Goal: Transaction & Acquisition: Obtain resource

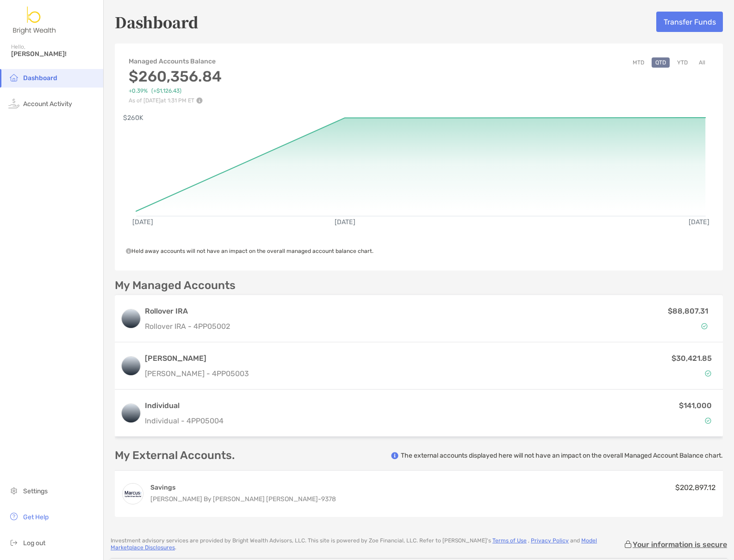
click at [645, 62] on button "All" at bounding box center [702, 62] width 14 height 10
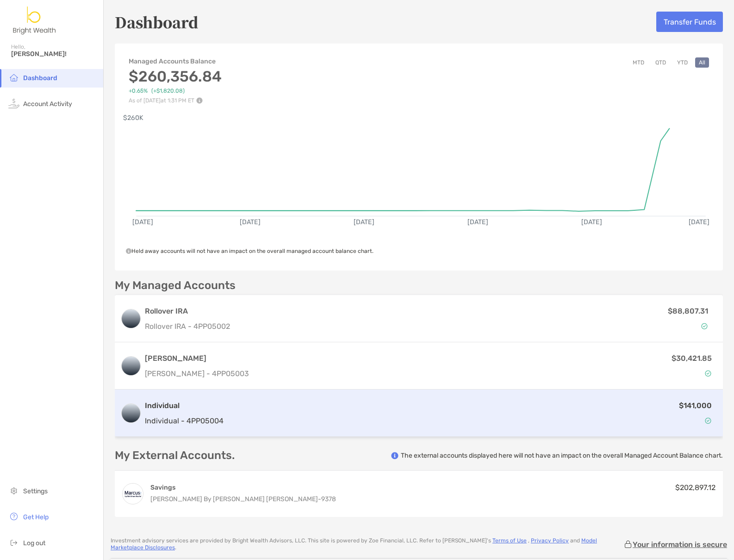
click at [645, 421] on img at bounding box center [708, 420] width 6 height 6
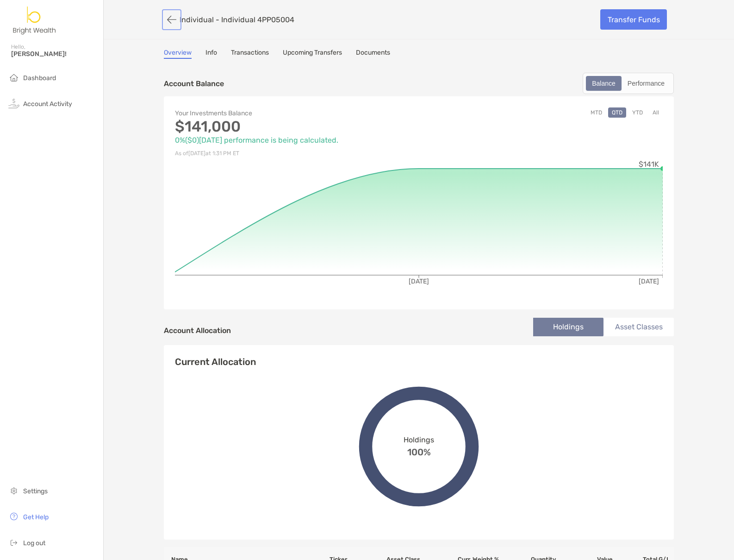
click at [172, 22] on button "button" at bounding box center [172, 19] width 16 height 17
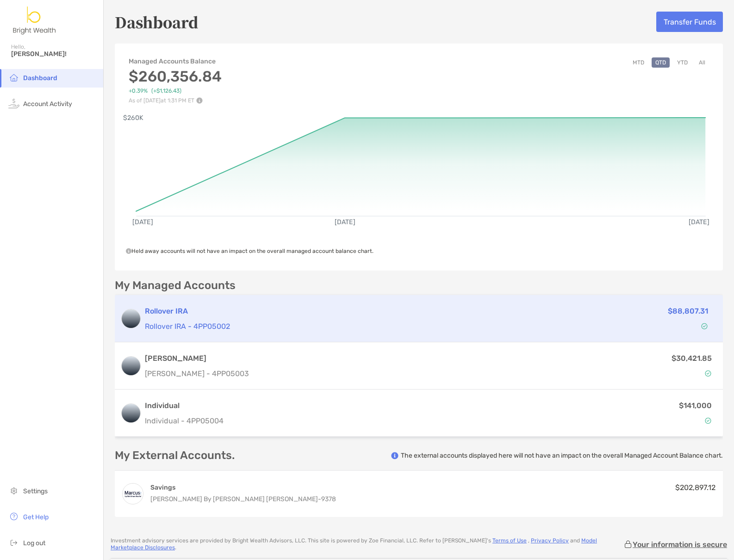
click at [645, 339] on div "Rollover IRA Rollover IRA - 4PP05002 $88,807.31" at bounding box center [419, 318] width 608 height 47
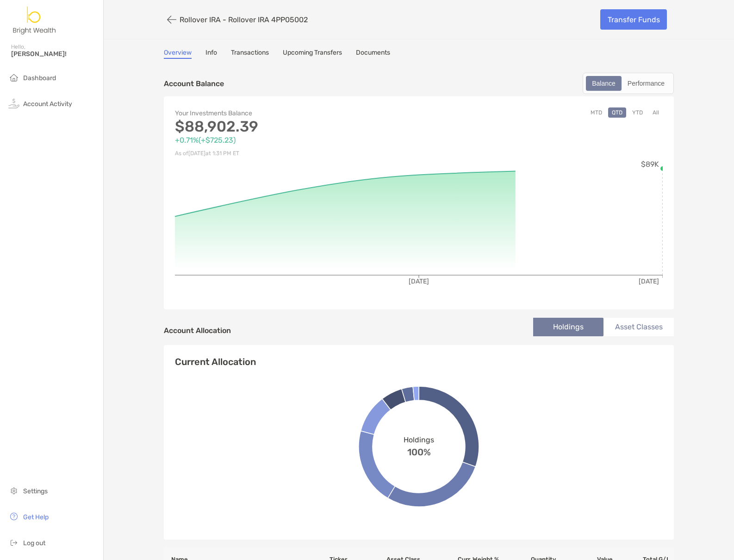
click at [645, 115] on button "All" at bounding box center [656, 112] width 14 height 10
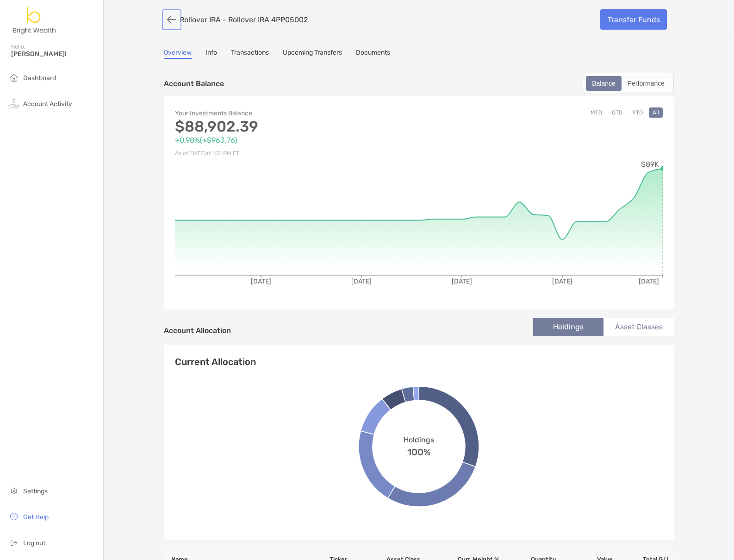
click at [167, 19] on button "button" at bounding box center [172, 19] width 16 height 17
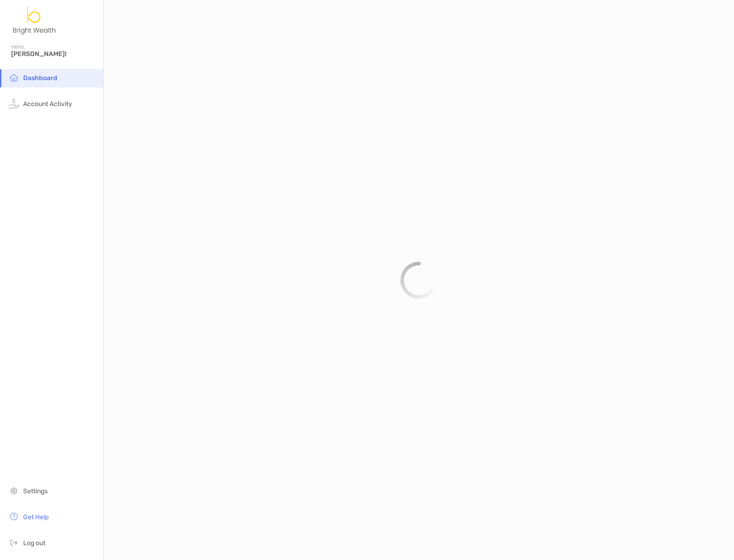
click at [49, 83] on li "Dashboard" at bounding box center [51, 78] width 103 height 19
click at [49, 78] on span "Dashboard" at bounding box center [40, 78] width 34 height 8
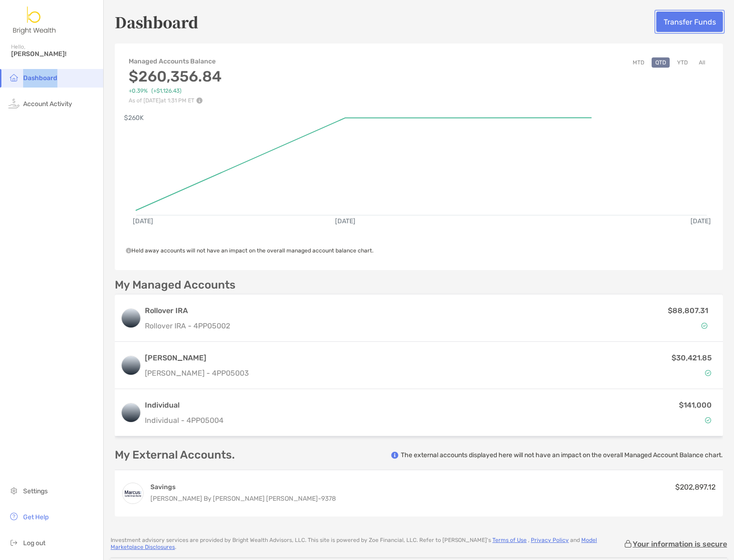
click at [645, 27] on button "Transfer Funds" at bounding box center [690, 22] width 67 height 20
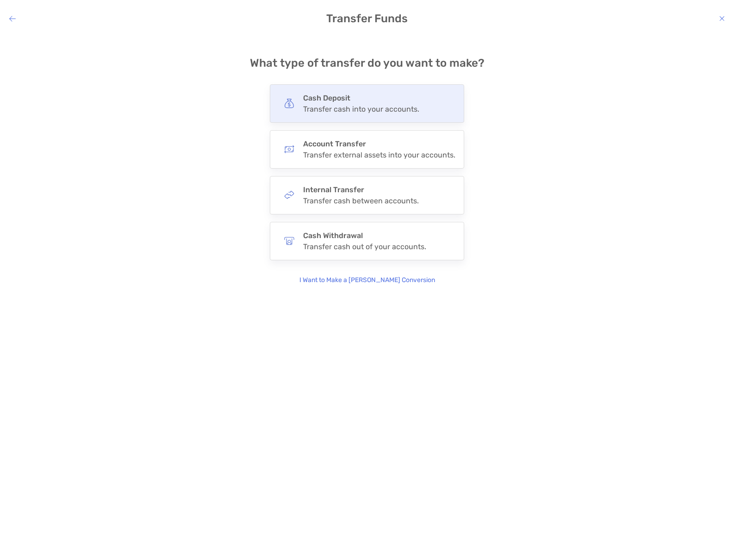
click at [332, 111] on div "Transfer cash into your accounts." at bounding box center [361, 109] width 116 height 9
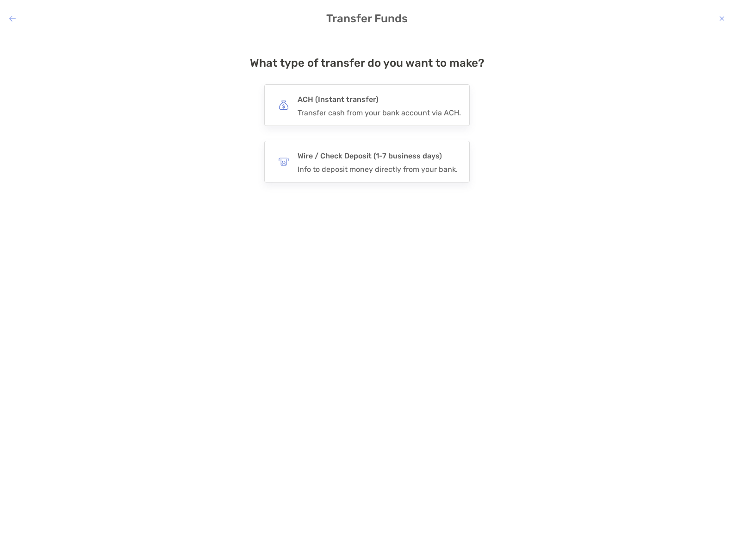
click at [332, 111] on div "Transfer cash from your bank account via ACH." at bounding box center [379, 112] width 163 height 9
click at [0, 0] on input "***" at bounding box center [0, 0] width 0 height 0
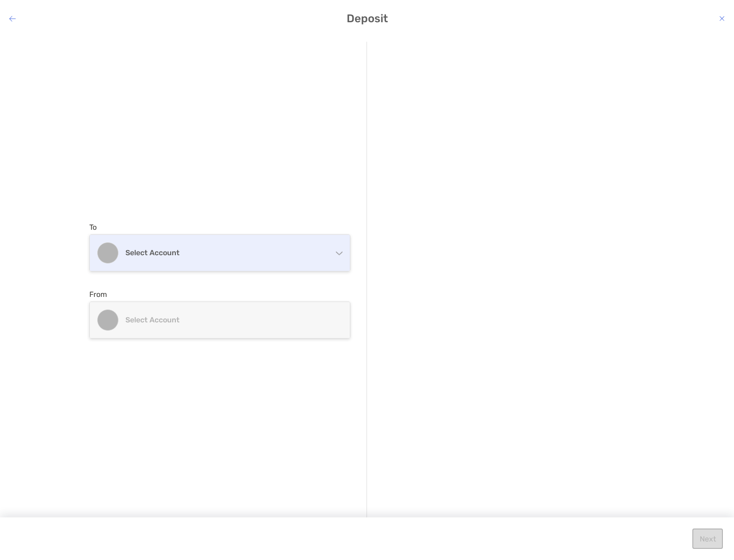
click at [202, 246] on div "Select account" at bounding box center [220, 253] width 260 height 36
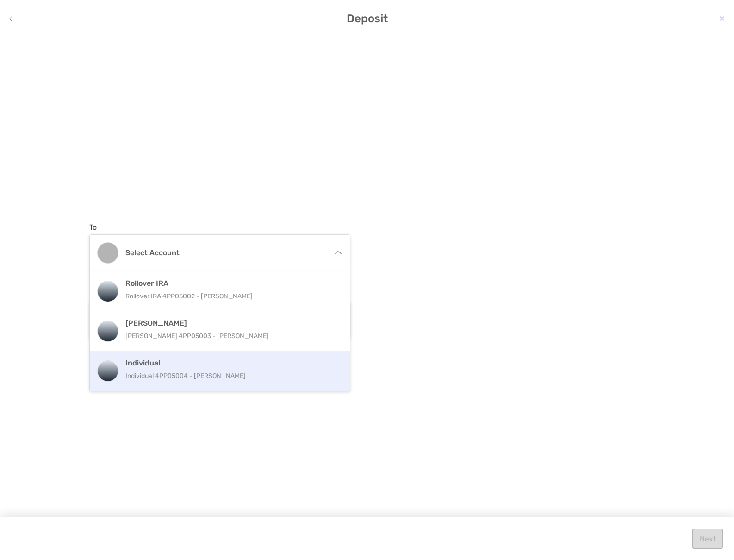
click at [224, 375] on p "Individual 4PP05004 - [PERSON_NAME]" at bounding box center [229, 376] width 209 height 12
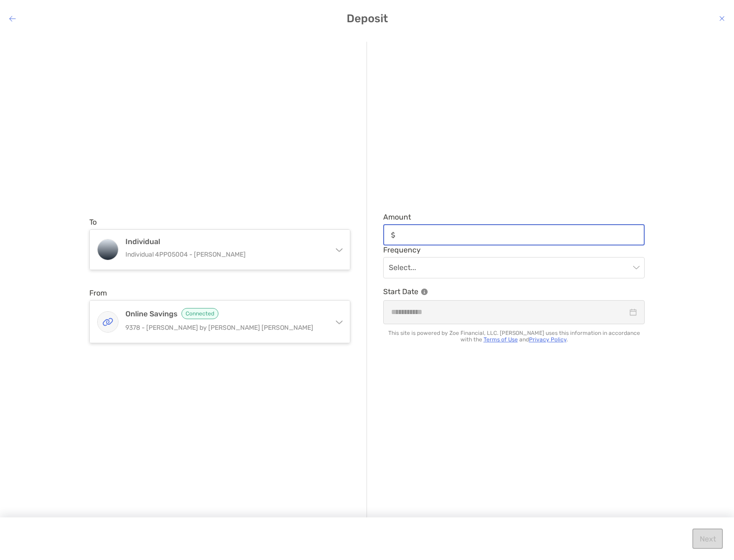
click at [474, 231] on input "Amount" at bounding box center [521, 235] width 245 height 8
type input "*****"
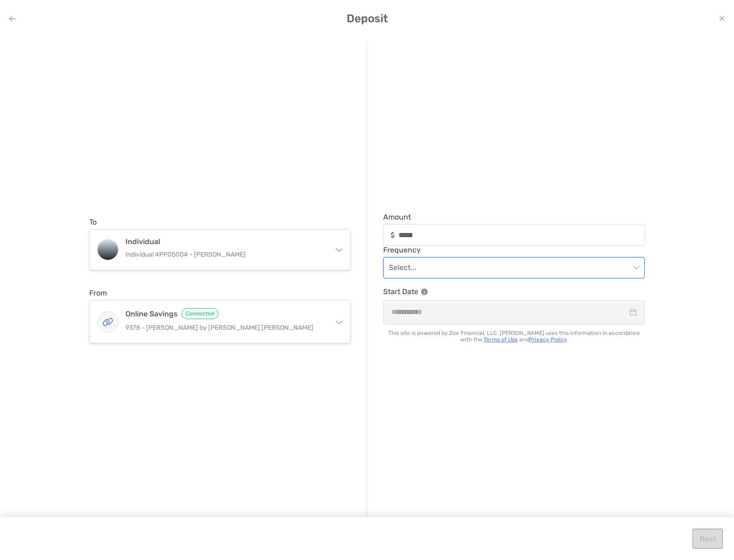
click at [453, 269] on input "modal" at bounding box center [509, 267] width 241 height 20
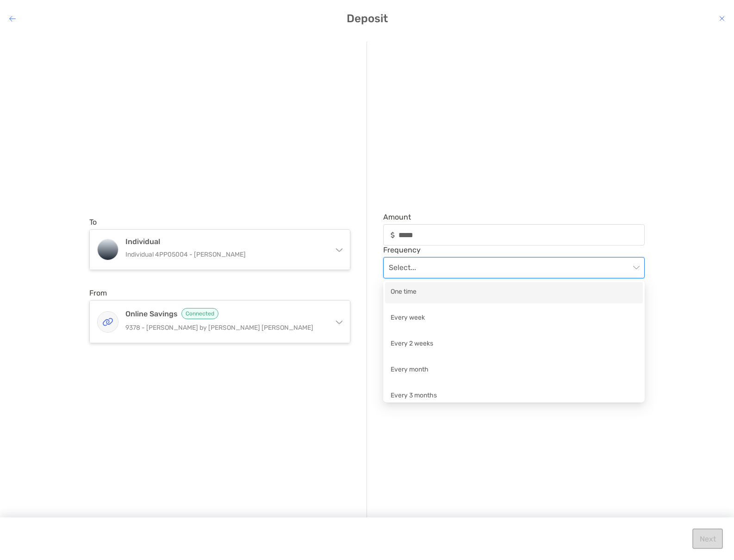
click at [455, 281] on div "One time Every week Every 2 weeks Every month Every 3 months" at bounding box center [514, 341] width 262 height 122
click at [455, 284] on div "One time" at bounding box center [514, 292] width 258 height 21
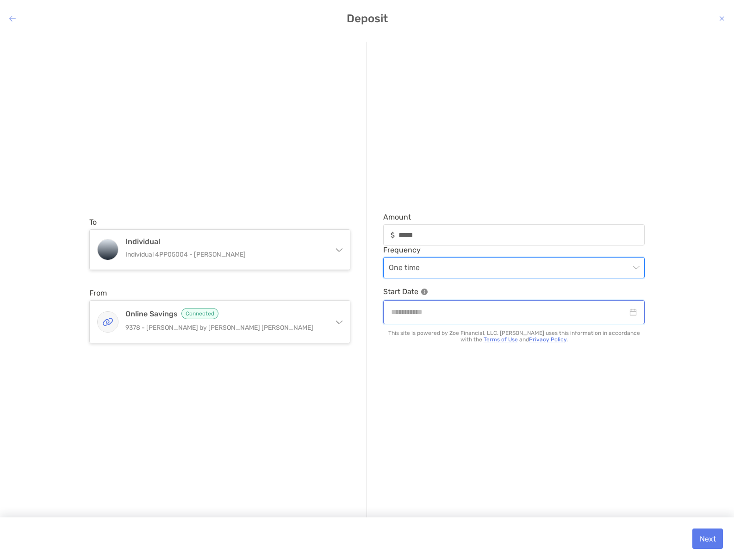
click at [456, 311] on input "modal" at bounding box center [509, 312] width 237 height 12
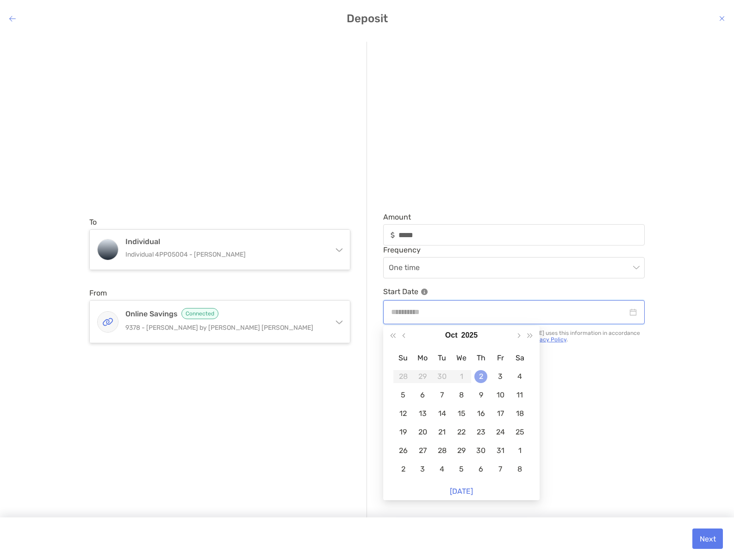
type input "**********"
click at [483, 380] on div "2" at bounding box center [481, 376] width 13 height 13
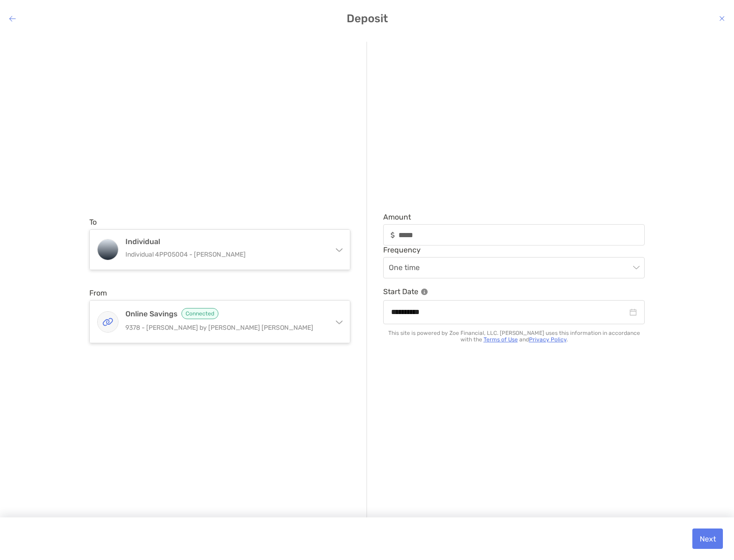
click at [591, 383] on div "**********" at bounding box center [506, 280] width 278 height 477
click at [645, 536] on button "Next" at bounding box center [708, 538] width 31 height 20
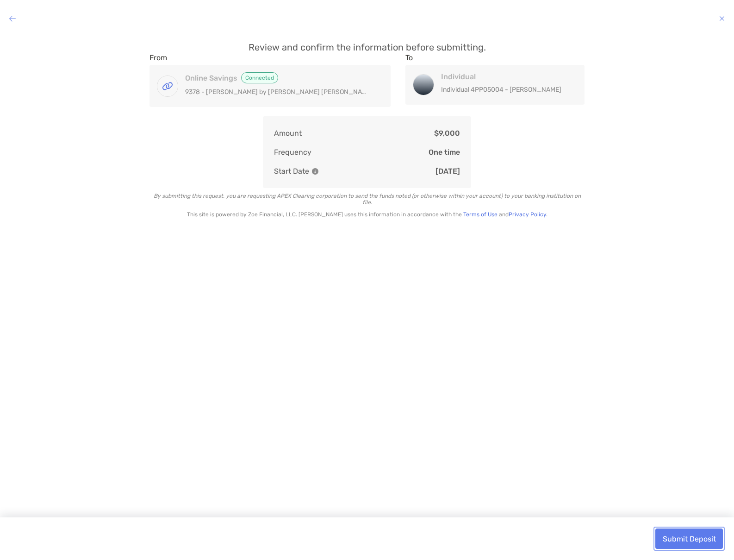
click at [645, 534] on button "Submit Deposit" at bounding box center [690, 538] width 68 height 20
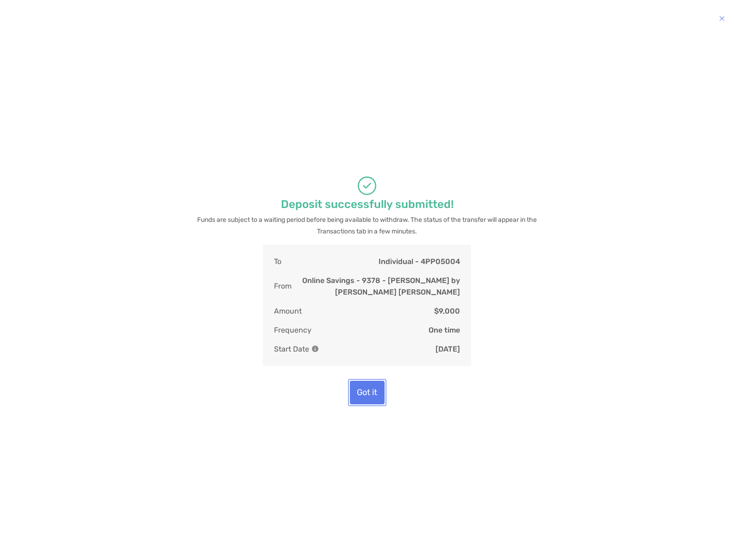
click at [372, 396] on button "Got it" at bounding box center [367, 393] width 35 height 24
